Goal: Task Accomplishment & Management: Use online tool/utility

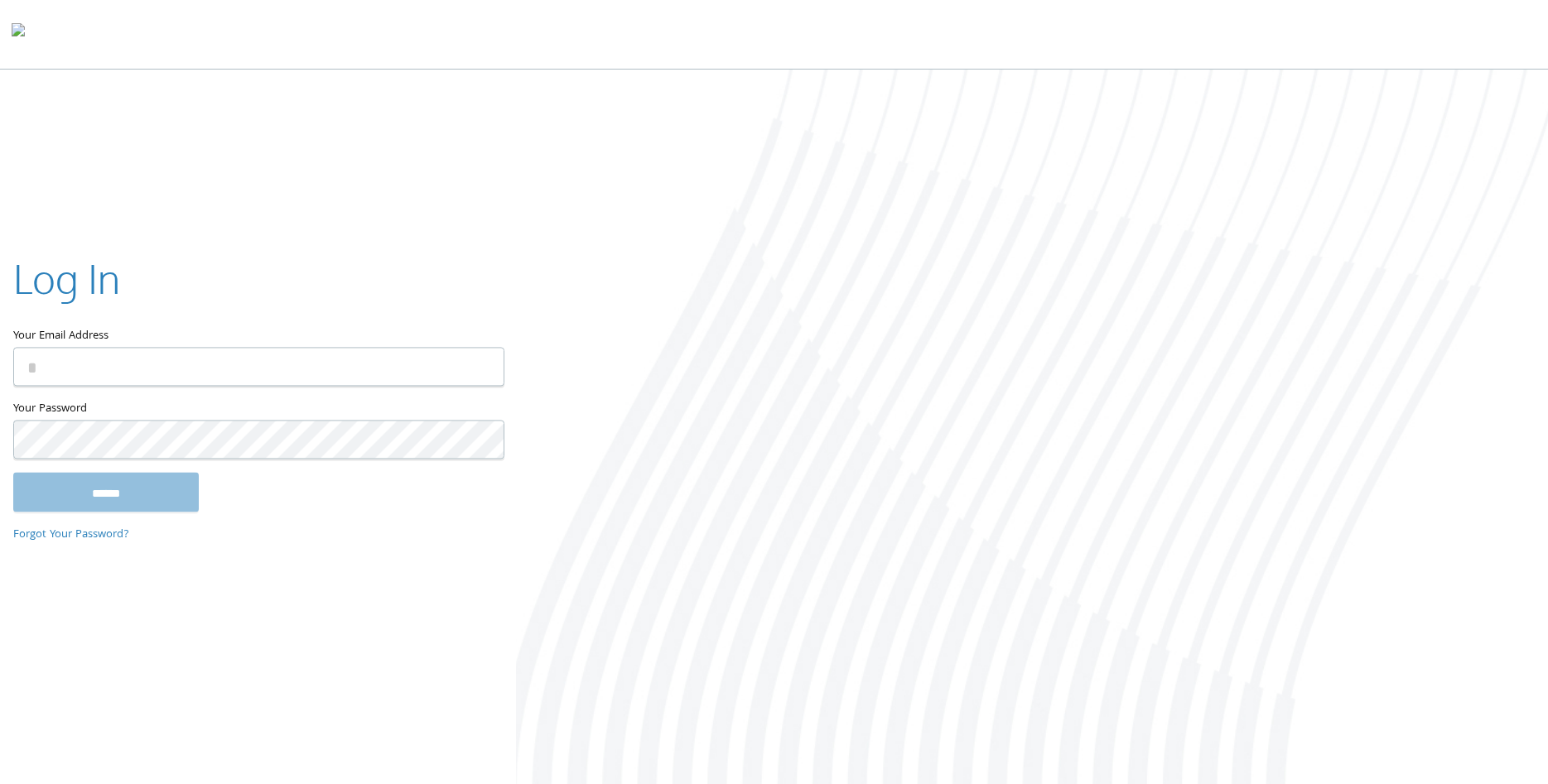
type input "**********"
click at [13, 472] on input "******" at bounding box center [106, 491] width 185 height 40
type input "**********"
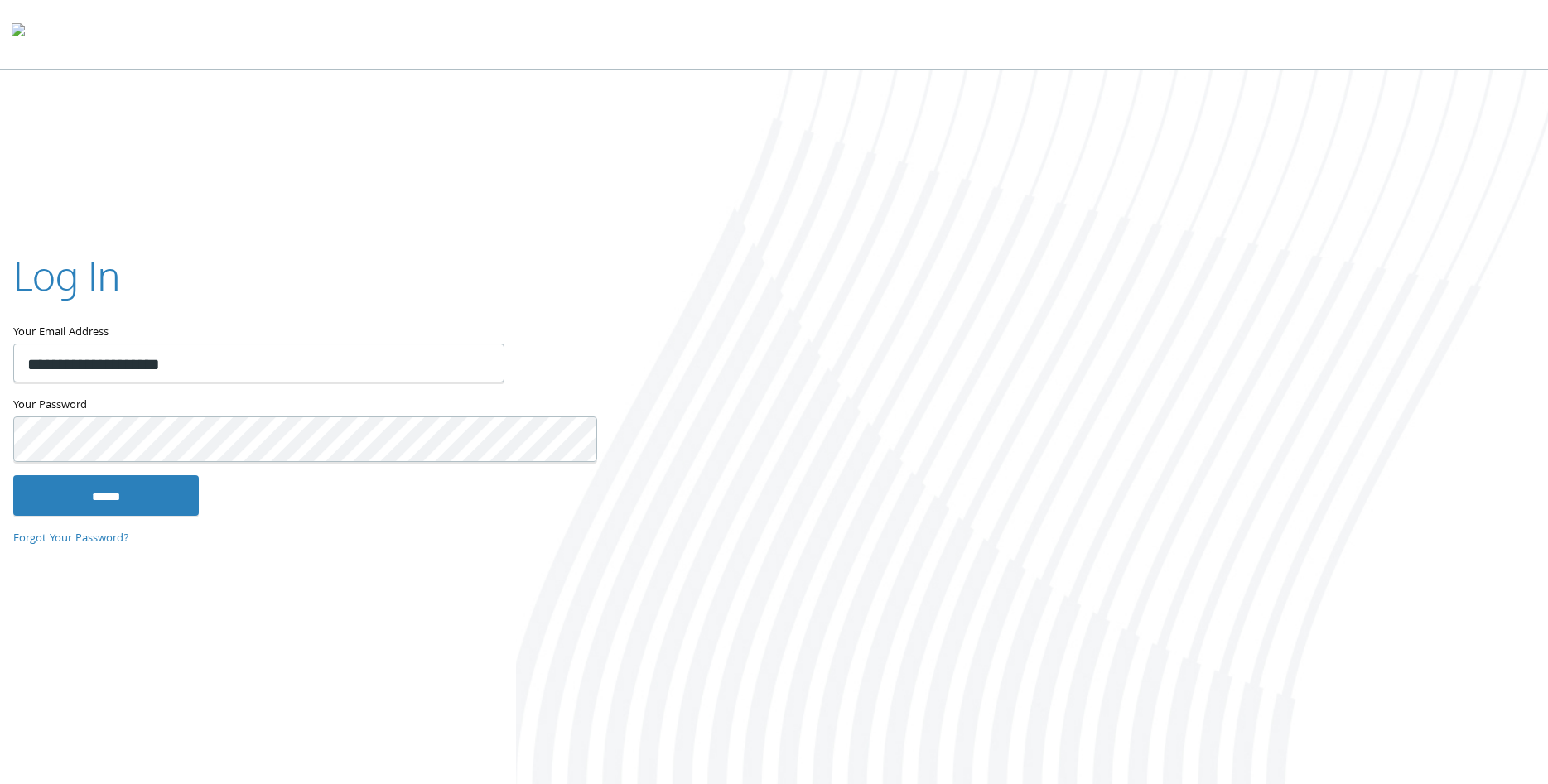
click at [13, 476] on input "******" at bounding box center [106, 495] width 185 height 40
